Goal: Task Accomplishment & Management: Manage account settings

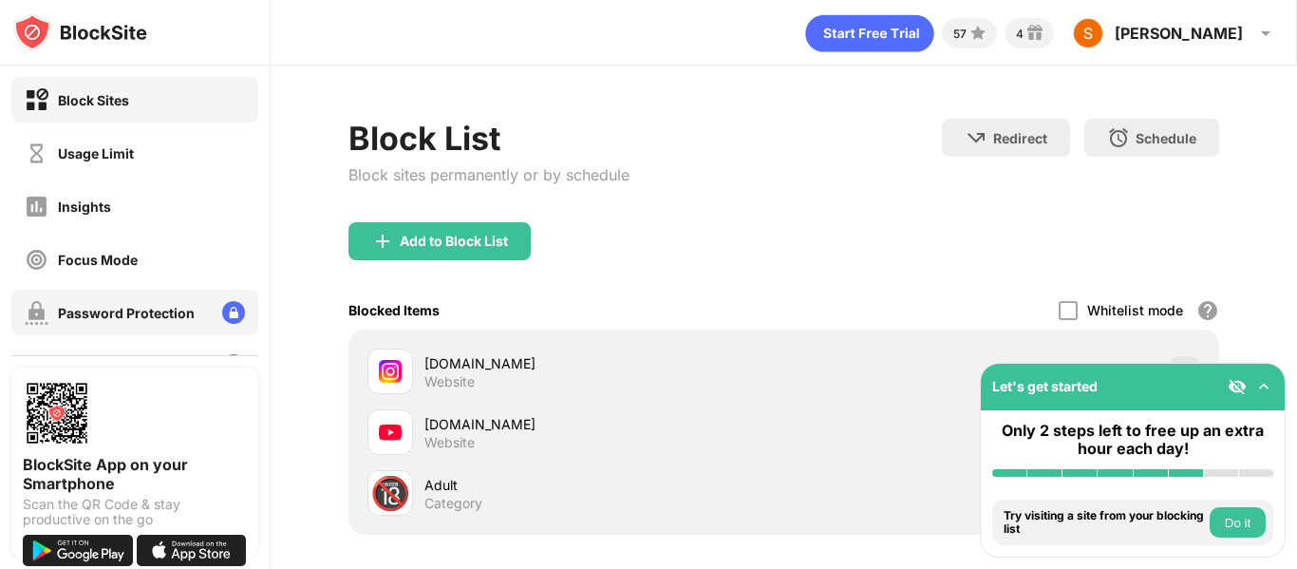
click at [146, 311] on div "Password Protection" at bounding box center [126, 313] width 137 height 16
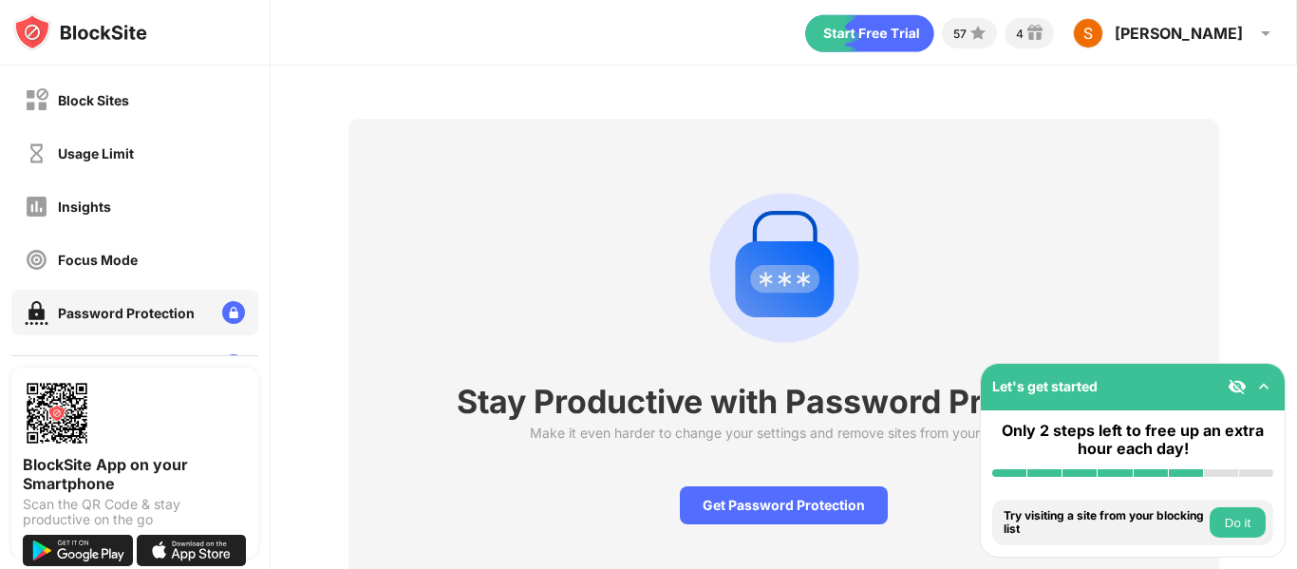
click at [1239, 525] on button "Do it" at bounding box center [1238, 522] width 56 height 30
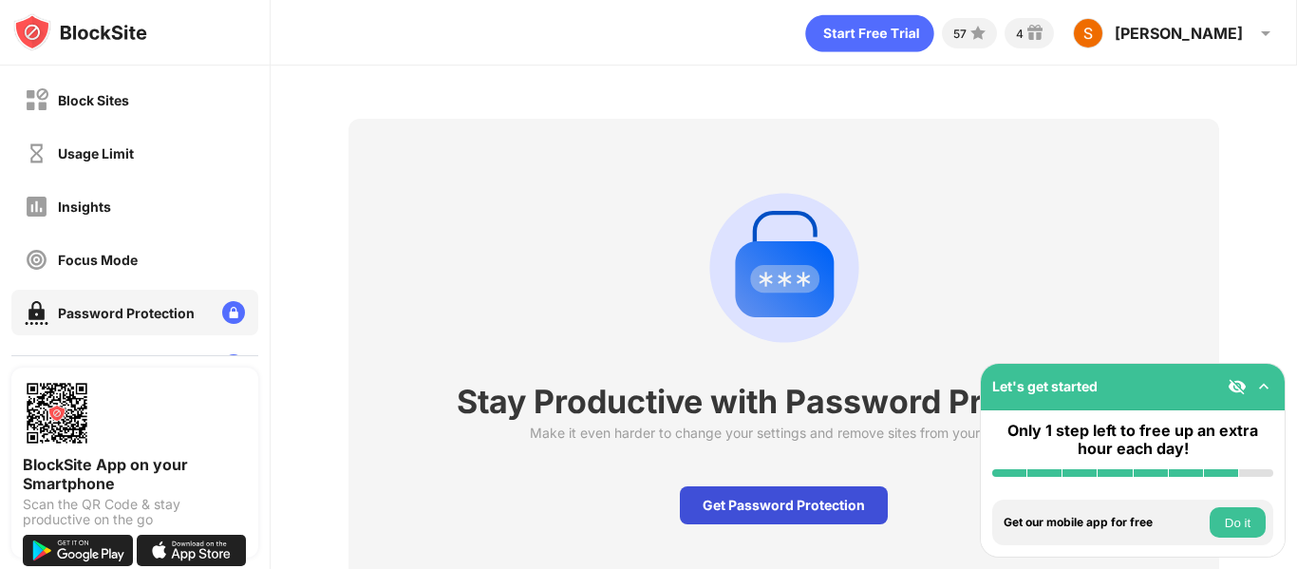
click at [763, 512] on div "Get Password Protection" at bounding box center [784, 505] width 208 height 38
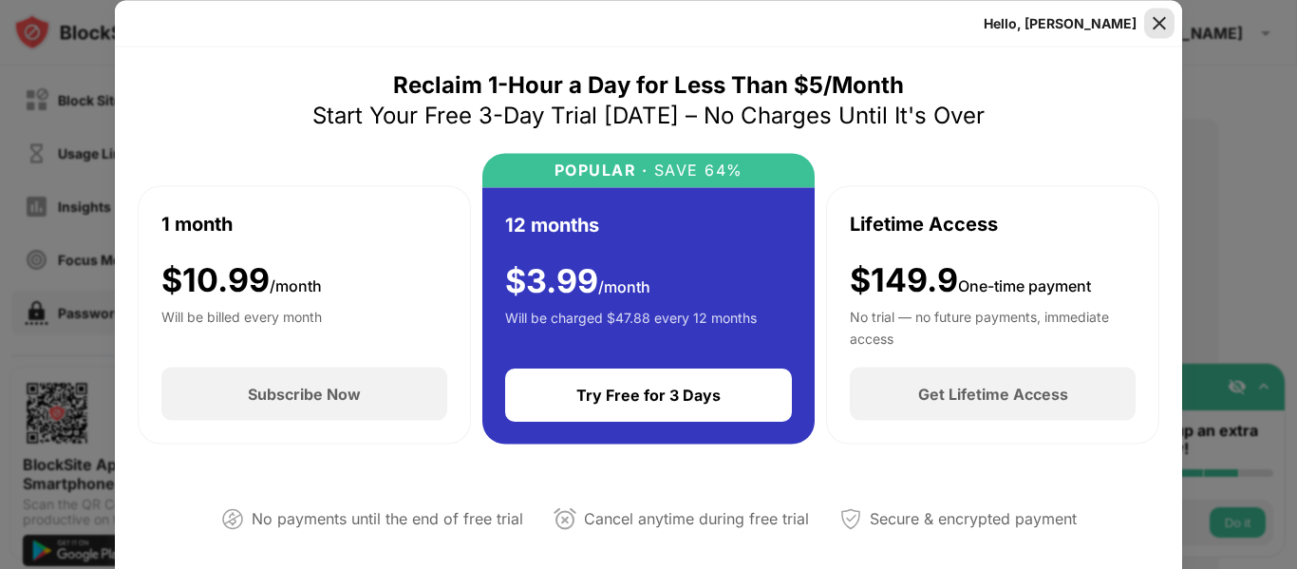
click at [1165, 26] on img at bounding box center [1159, 22] width 19 height 19
